Goal: Find specific page/section: Find specific page/section

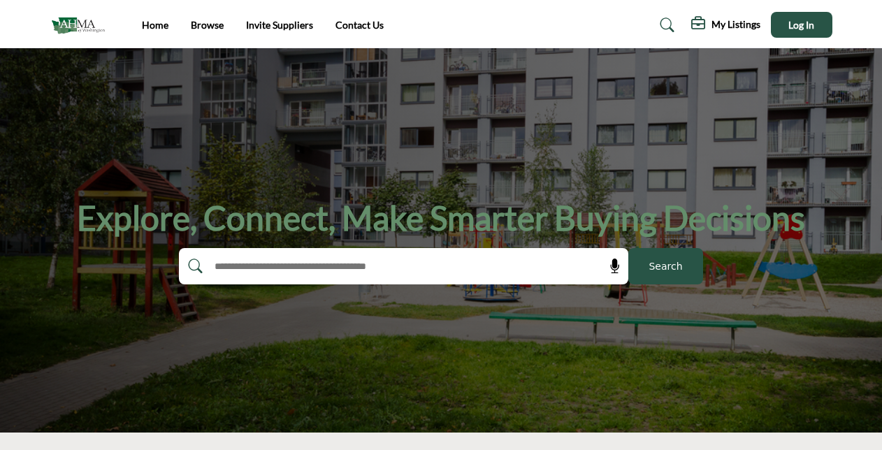
click at [141, 22] on div "Home Browse Invite Suppliers Contact Us" at bounding box center [441, 25] width 797 height 26
click at [154, 24] on link "Home" at bounding box center [155, 25] width 27 height 12
click at [340, 269] on input "text" at bounding box center [374, 266] width 334 height 21
click at [206, 24] on link "Browse" at bounding box center [207, 25] width 33 height 12
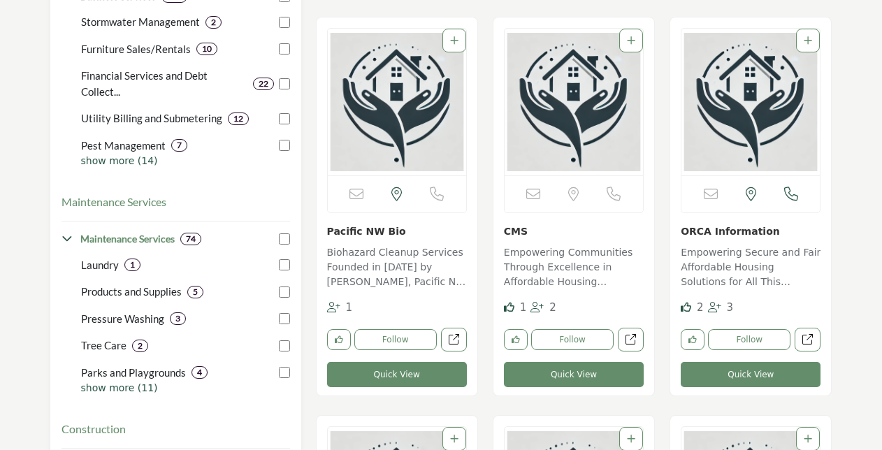
scroll to position [350, 0]
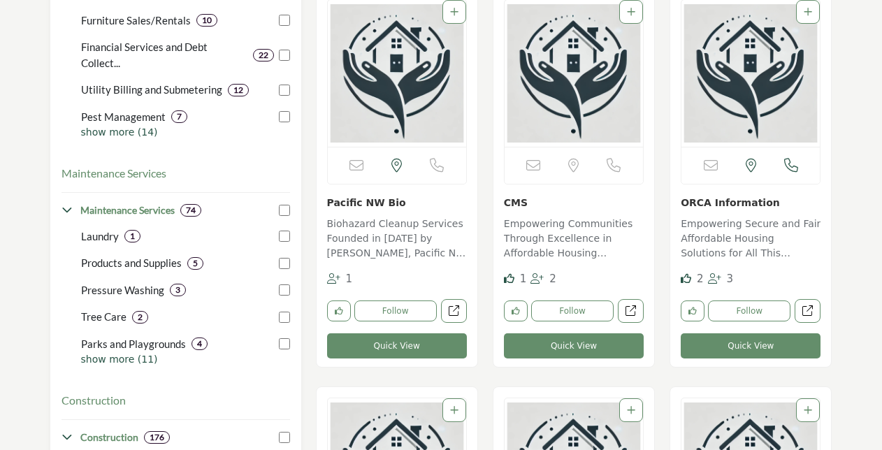
click at [94, 237] on p "Laundry" at bounding box center [100, 237] width 38 height 16
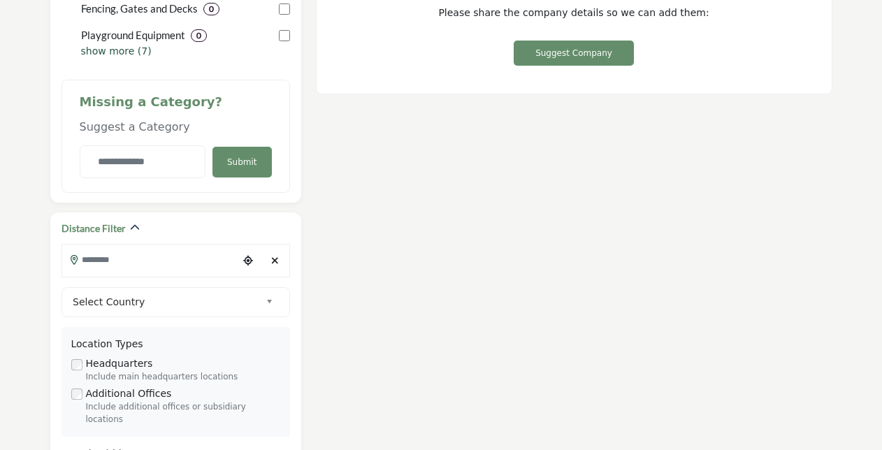
scroll to position [909, 0]
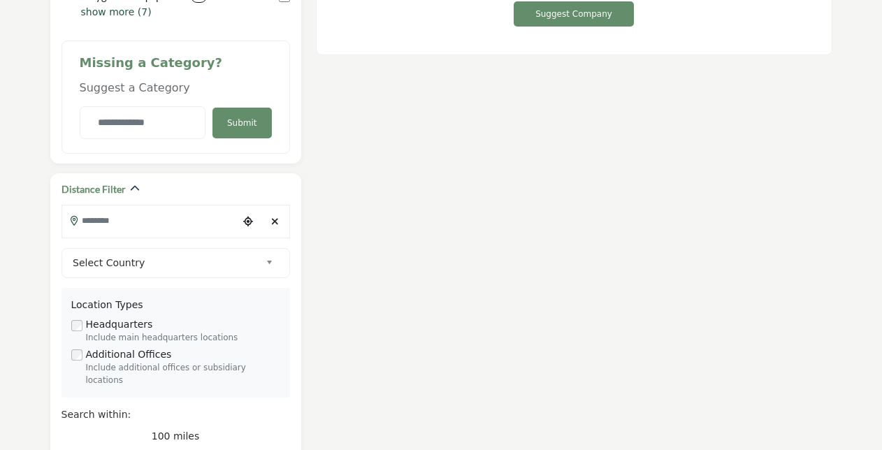
click at [112, 221] on input "Search Location" at bounding box center [150, 220] width 176 height 27
click at [115, 244] on div at bounding box center [175, 244] width 227 height 21
click at [115, 244] on div "**********" at bounding box center [176, 382] width 229 height 289
click at [98, 222] on input "Search Location" at bounding box center [150, 220] width 176 height 27
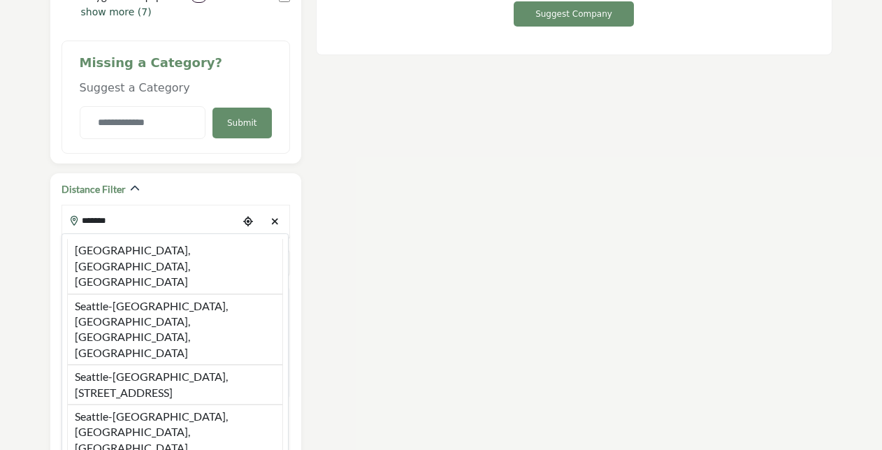
click at [121, 246] on li "[GEOGRAPHIC_DATA], [GEOGRAPHIC_DATA], [GEOGRAPHIC_DATA]" at bounding box center [175, 266] width 216 height 55
type input "**********"
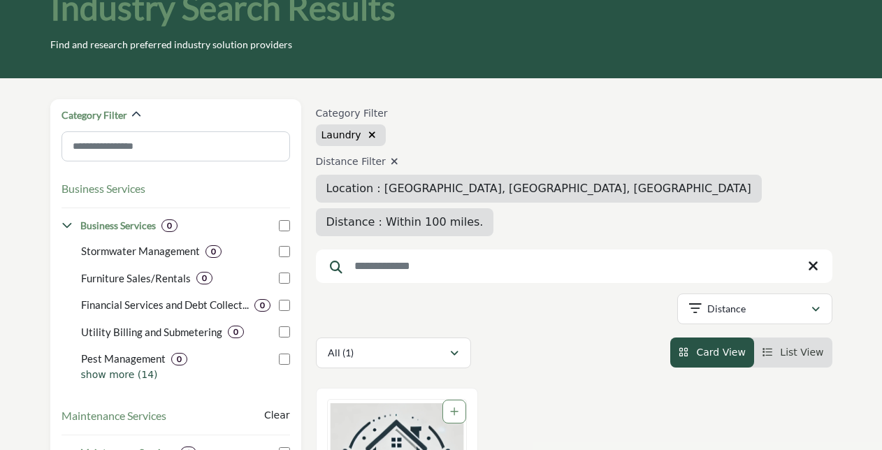
scroll to position [70, 0]
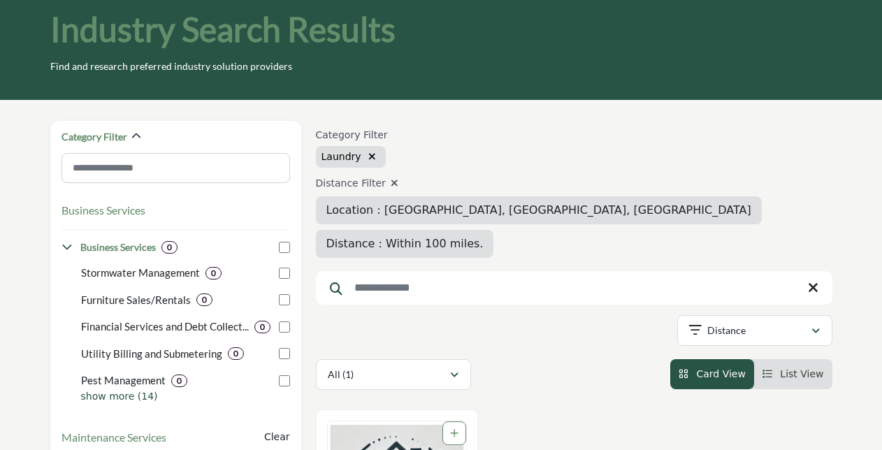
click at [369, 155] on icon "button" at bounding box center [373, 157] width 8 height 10
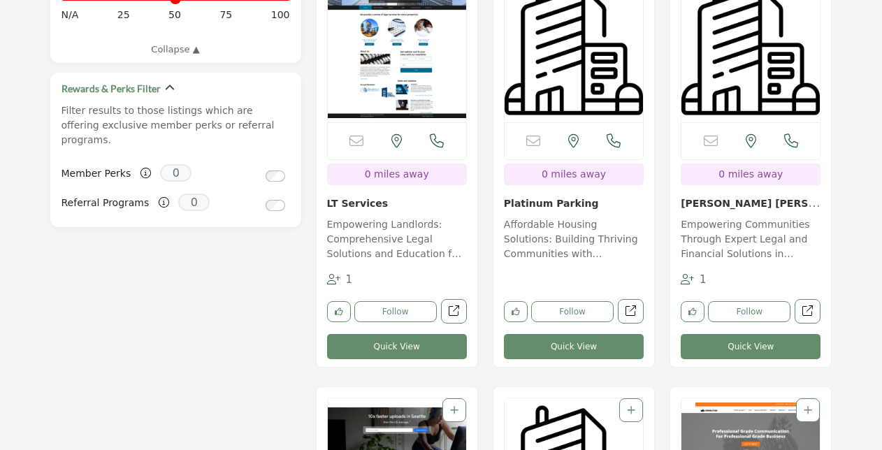
scroll to position [909, 0]
